Goal: Find specific page/section: Find specific page/section

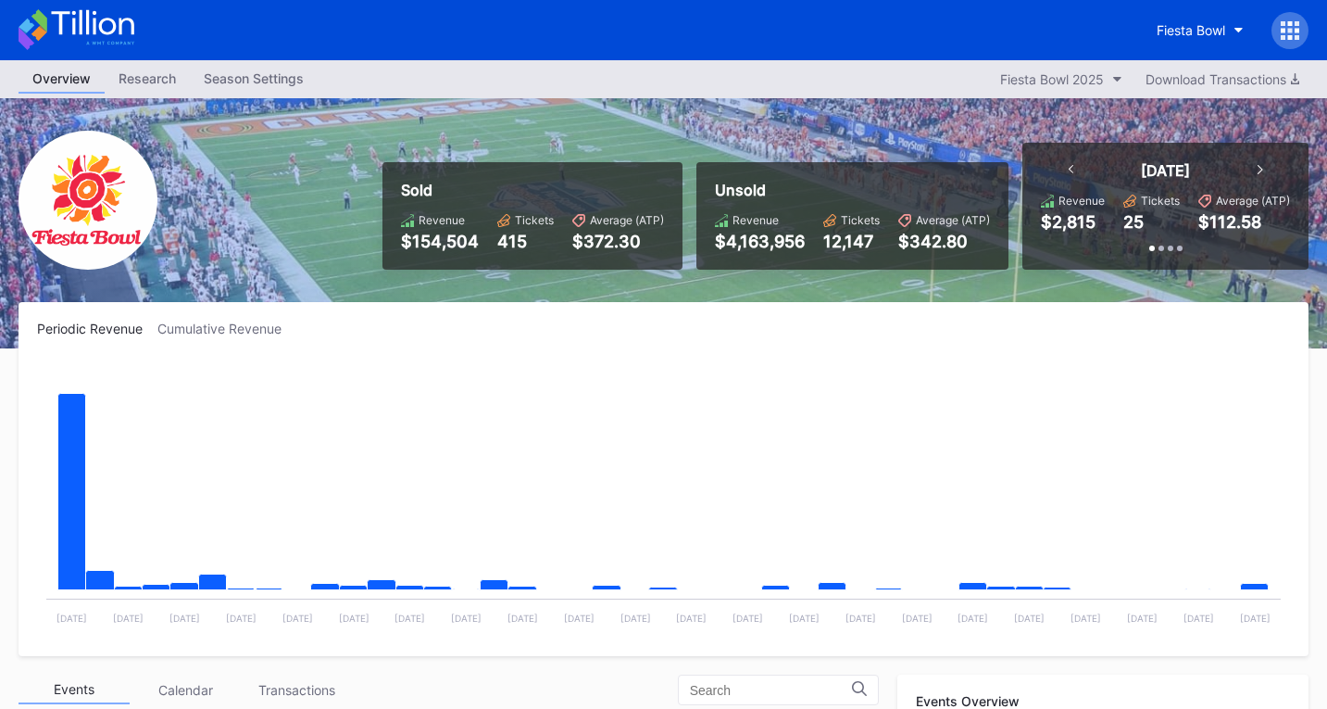
click at [96, 30] on icon at bounding box center [77, 29] width 116 height 41
click at [96, 29] on icon at bounding box center [77, 29] width 116 height 41
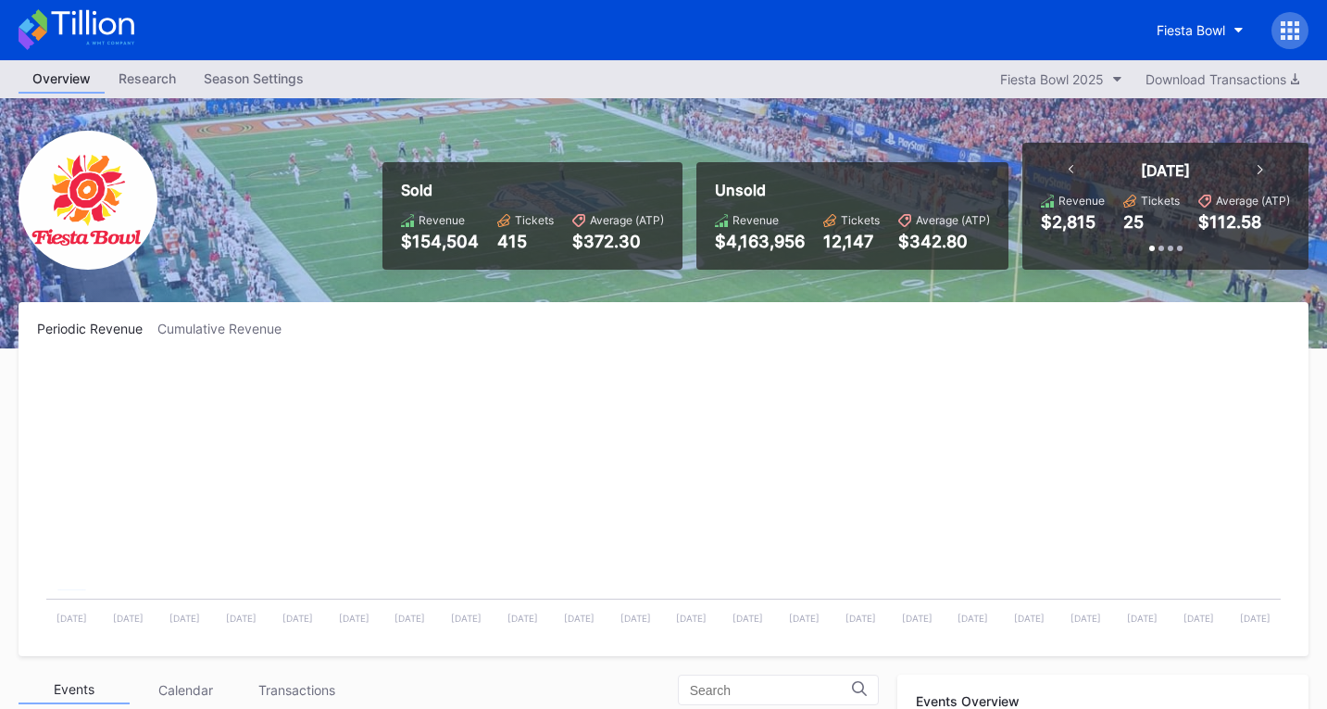
click at [96, 29] on icon at bounding box center [77, 29] width 116 height 41
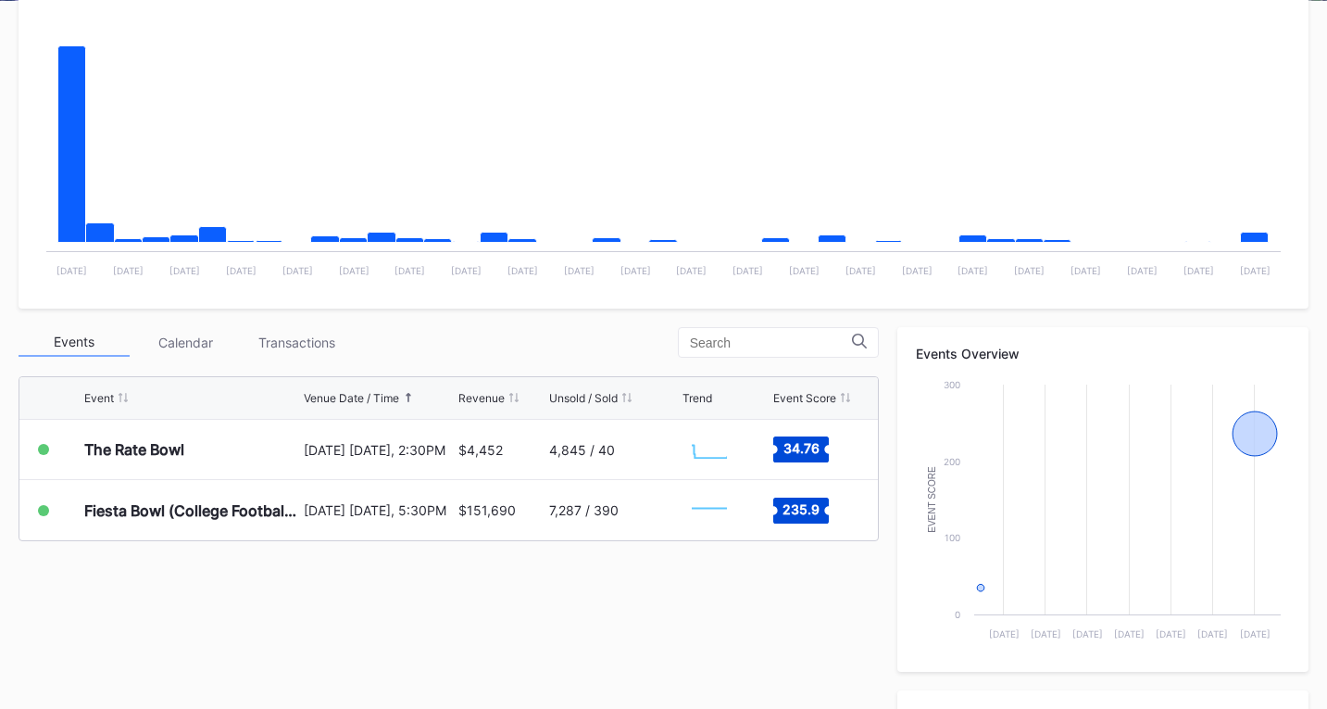
scroll to position [556, 0]
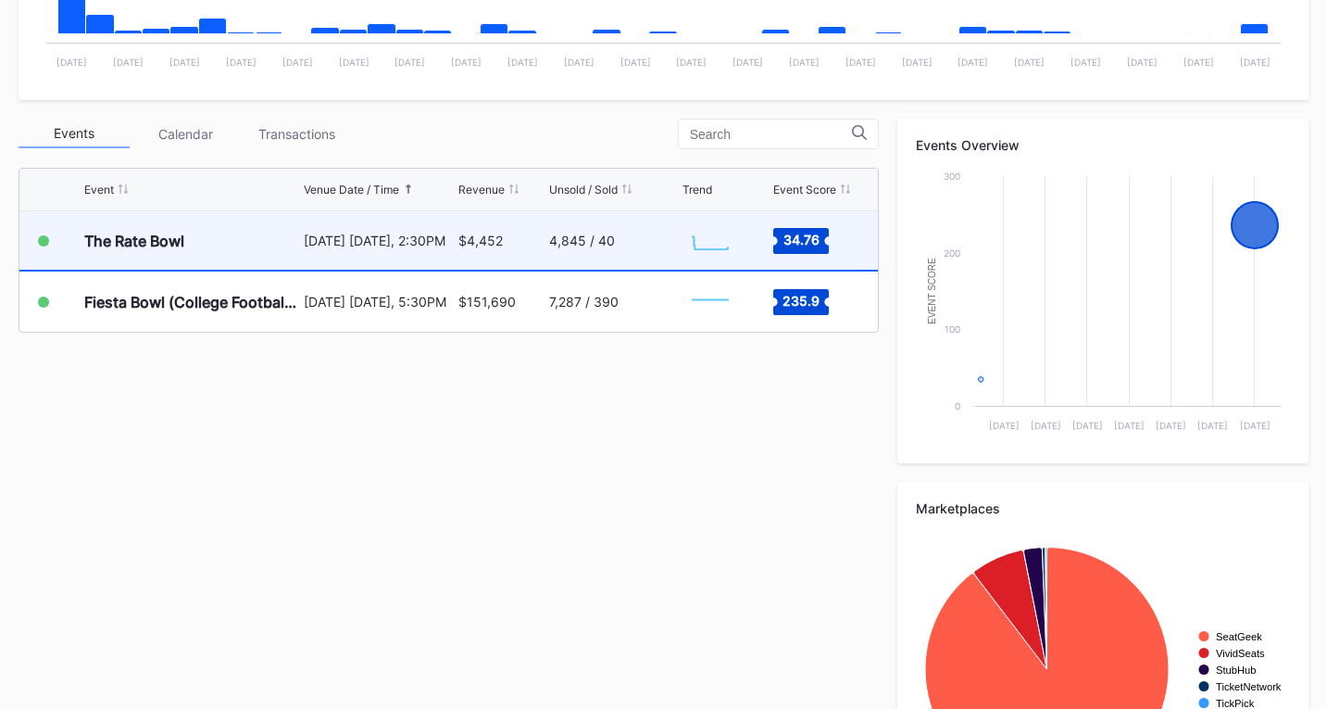
click at [525, 245] on div "$4,452" at bounding box center [502, 240] width 86 height 58
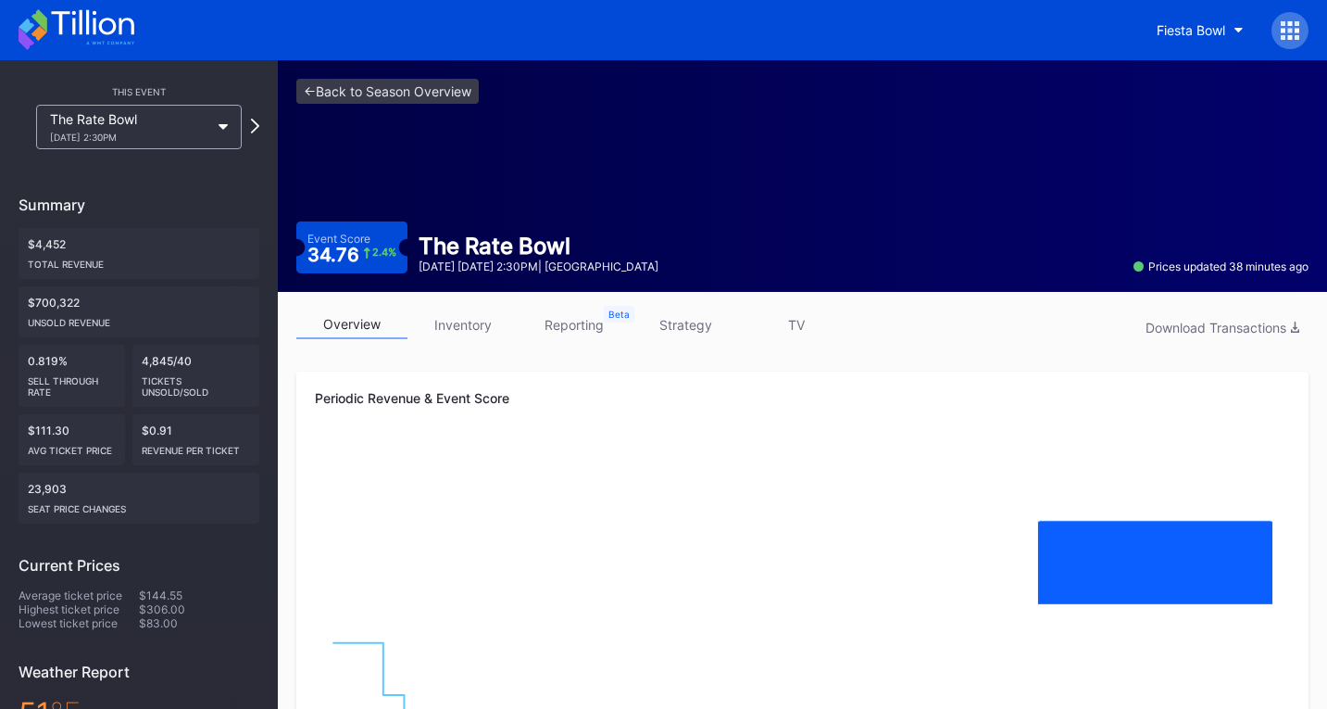
scroll to position [648, 0]
